Goal: Check status: Check status

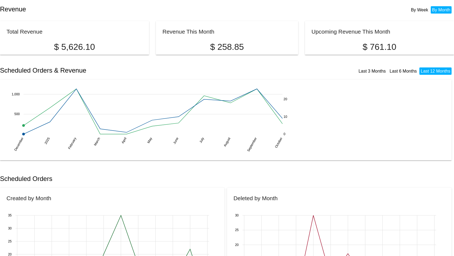
scroll to position [108, 0]
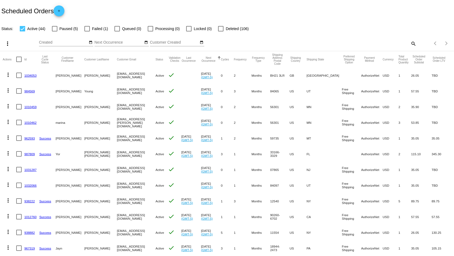
click at [412, 44] on mat-icon "search" at bounding box center [413, 43] width 6 height 8
click at [381, 43] on input "Search" at bounding box center [359, 42] width 113 height 4
paste input "[EMAIL_ADDRESS][DOMAIN_NAME]"
type input "[EMAIL_ADDRESS][DOMAIN_NAME]"
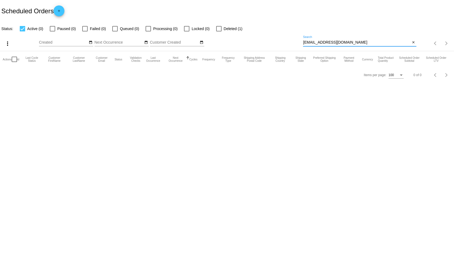
drag, startPoint x: 353, startPoint y: 43, endPoint x: 273, endPoint y: 41, distance: 80.7
click at [273, 41] on div "more_vert Oct Jan Feb Mar [DATE]" at bounding box center [227, 41] width 454 height 19
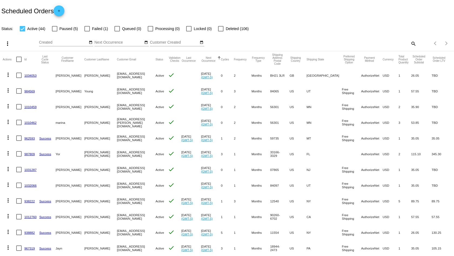
click at [51, 30] on mat-checkbox "Paused (5)" at bounding box center [61, 28] width 32 height 6
click at [23, 28] on div at bounding box center [22, 28] width 5 height 5
click at [22, 31] on input "Active (44)" at bounding box center [22, 31] width 0 height 0
checkbox input "false"
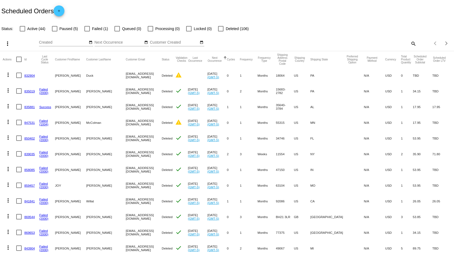
click at [410, 43] on mat-icon "search" at bounding box center [413, 43] width 6 height 8
click at [394, 43] on input "Search" at bounding box center [359, 42] width 113 height 4
paste input "[EMAIL_ADDRESS][DOMAIN_NAME]"
type input "[EMAIL_ADDRESS][DOMAIN_NAME]"
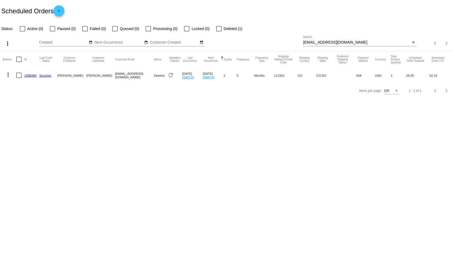
click at [258, 142] on body "Scheduled Orders add Status: Active (0) Paused (0) Failed (0) Queued (0) Proces…" at bounding box center [227, 128] width 454 height 256
click at [30, 75] on link "1008384" at bounding box center [30, 76] width 12 height 4
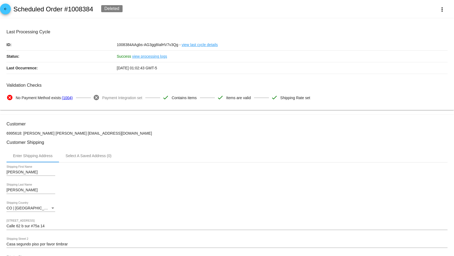
click at [147, 58] on link "view processing logs" at bounding box center [149, 56] width 35 height 11
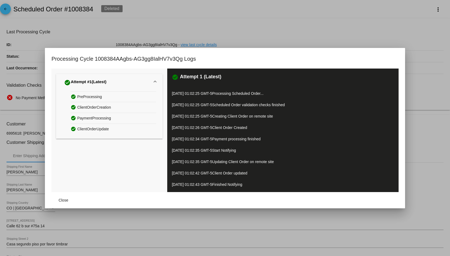
click at [273, 22] on div at bounding box center [225, 128] width 450 height 256
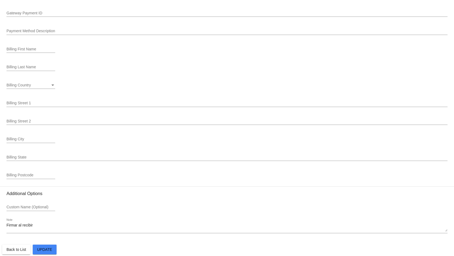
scroll to position [617, 0]
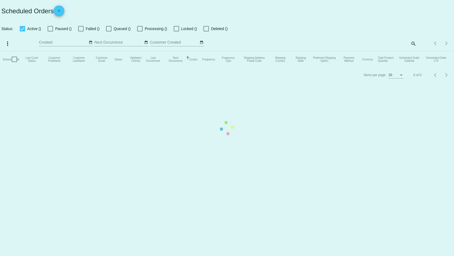
checkbox input "false"
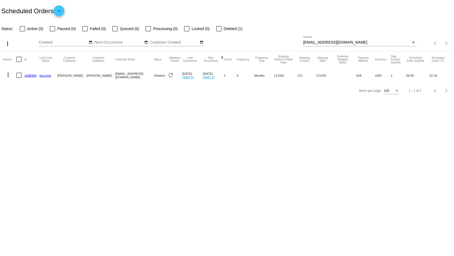
click at [215, 129] on body "Scheduled Orders add Status: Active (0) Paused (0) Failed (0) Queued (0) Proces…" at bounding box center [227, 128] width 454 height 256
click at [184, 141] on body "Scheduled Orders add Status: Active (0) Paused (0) Failed (0) Queued (0) Proces…" at bounding box center [227, 128] width 454 height 256
click at [181, 131] on body "Scheduled Orders add Status: Active (0) Paused (0) Failed (0) Queued (0) Proces…" at bounding box center [227, 128] width 454 height 256
click at [413, 41] on mat-icon "close" at bounding box center [414, 42] width 4 height 4
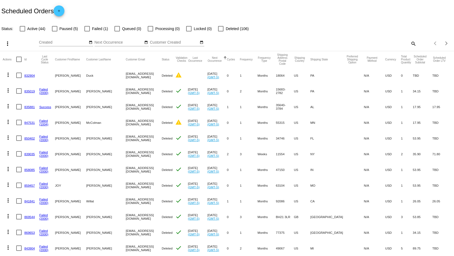
click at [156, 2] on div "Scheduled Orders add" at bounding box center [227, 11] width 454 height 22
